Goal: Answer question/provide support

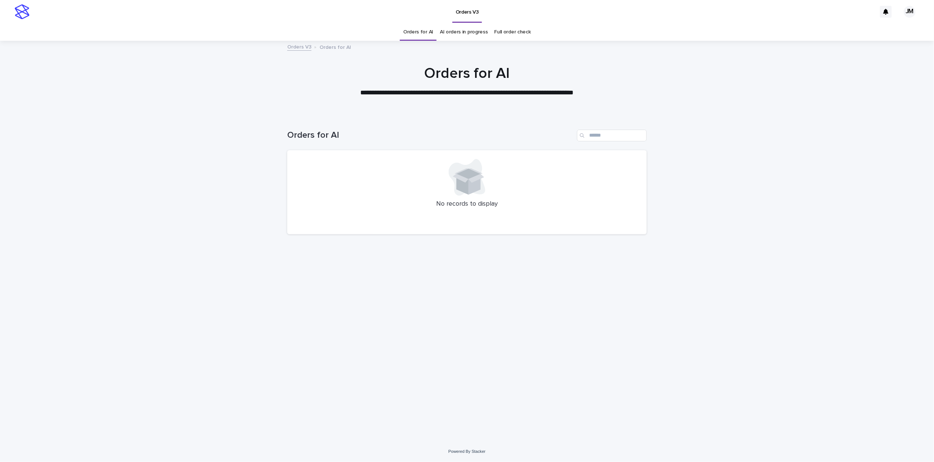
click at [472, 30] on link "AI orders in progress" at bounding box center [464, 31] width 48 height 17
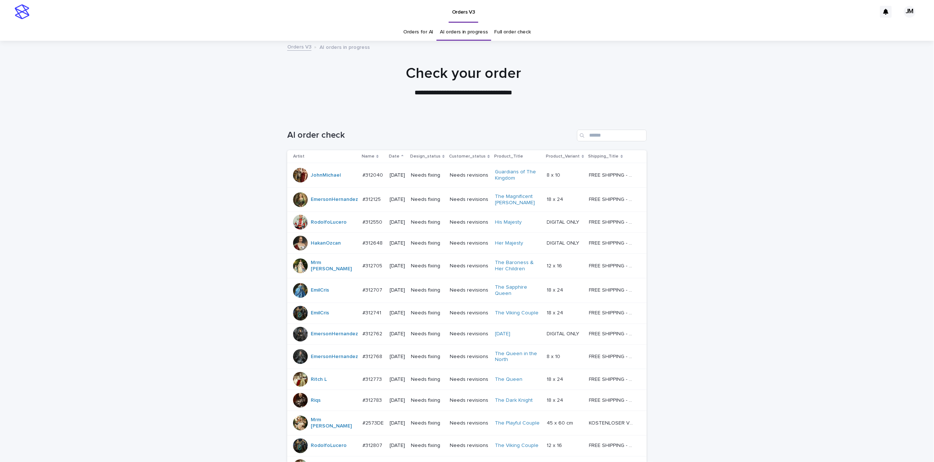
click at [457, 181] on td "Needs revisions" at bounding box center [469, 175] width 45 height 25
click at [389, 182] on td "[DATE]" at bounding box center [397, 175] width 21 height 25
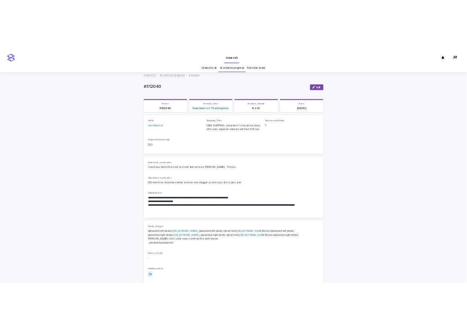
scroll to position [23, 0]
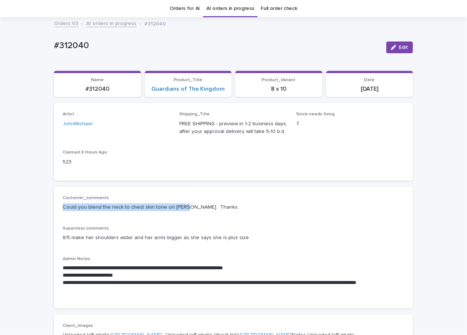
drag, startPoint x: 52, startPoint y: 209, endPoint x: 177, endPoint y: 210, distance: 124.8
click at [177, 210] on div "**********" at bounding box center [234, 247] width 360 height 122
copy p "Could you blend the neck to chest skin tone on [PERSON_NAME]"
